Goal: Information Seeking & Learning: Learn about a topic

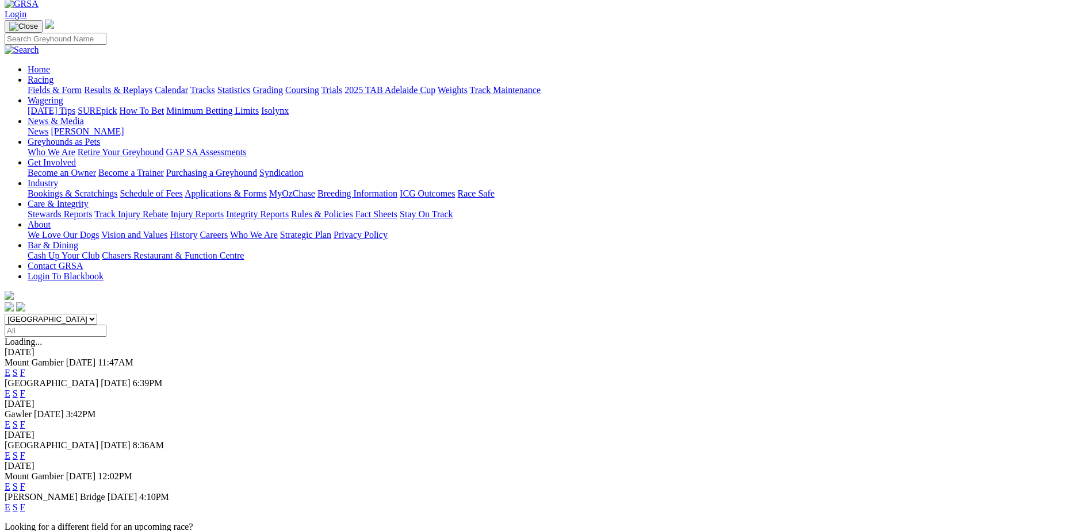
scroll to position [57, 0]
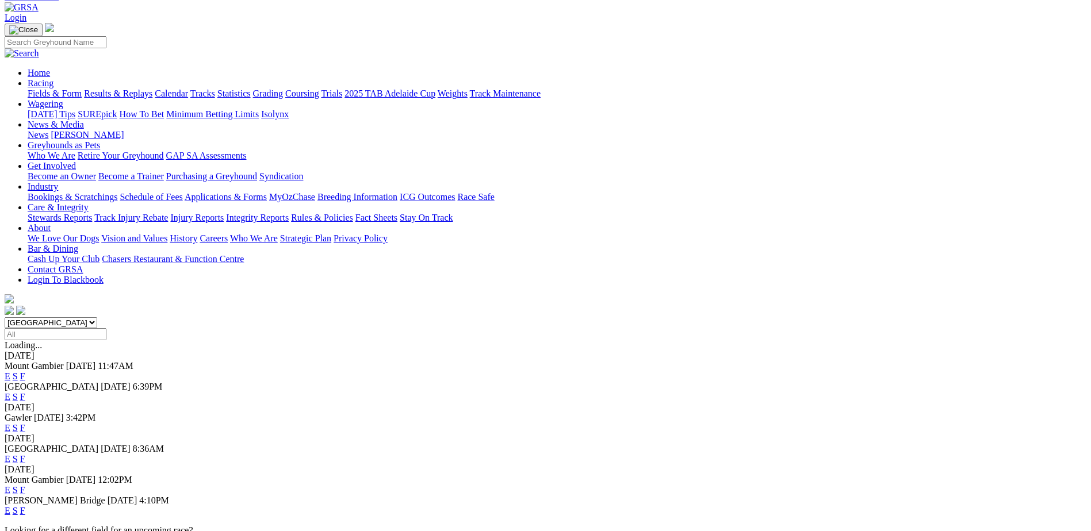
click at [25, 454] on link "F" at bounding box center [22, 459] width 5 height 10
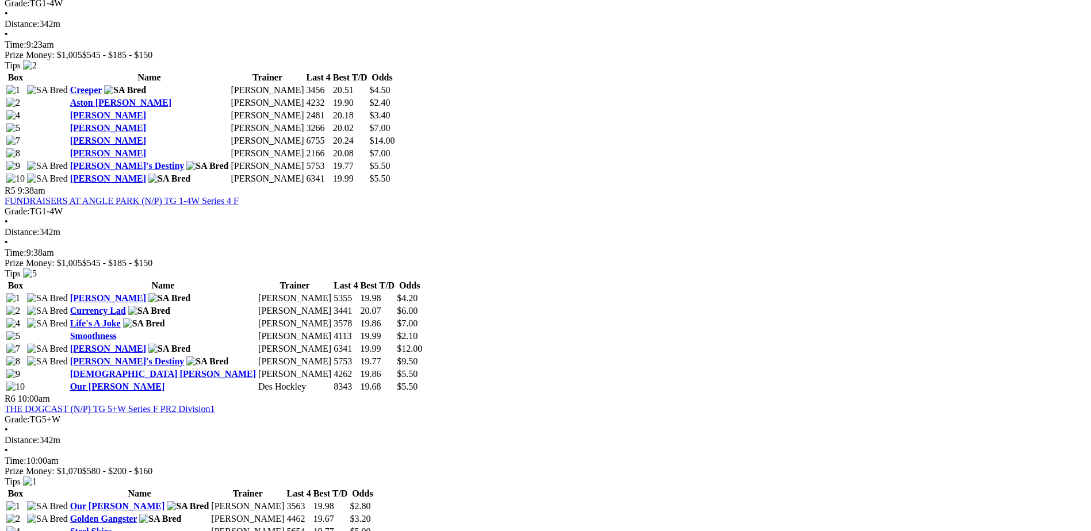
scroll to position [1207, 0]
